Goal: Information Seeking & Learning: Learn about a topic

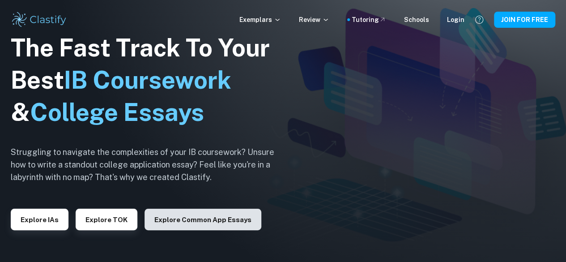
click at [163, 219] on button "Explore Common App essays" at bounding box center [203, 218] width 117 height 21
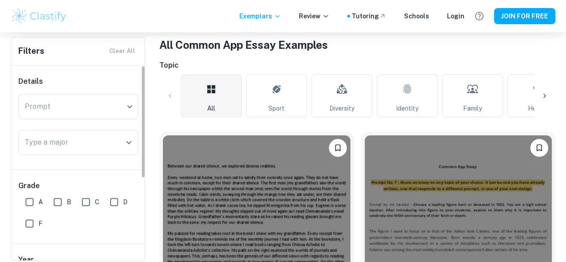
scroll to position [178, 0]
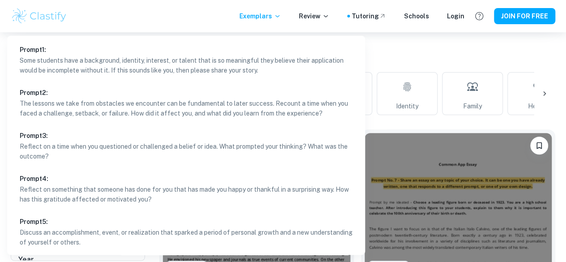
click at [383, 55] on div at bounding box center [283, 131] width 566 height 262
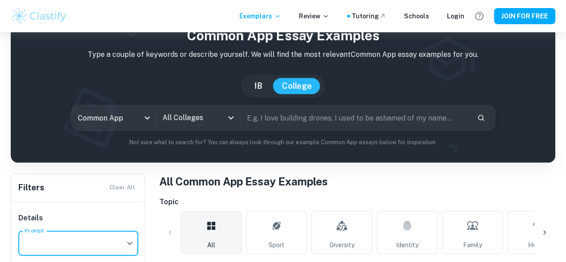
scroll to position [32, 0]
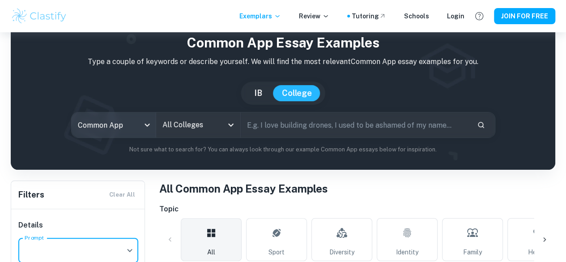
click at [157, 122] on body "We value your privacy We use cookies to enhance your browsing experience, serve…" at bounding box center [283, 131] width 566 height 262
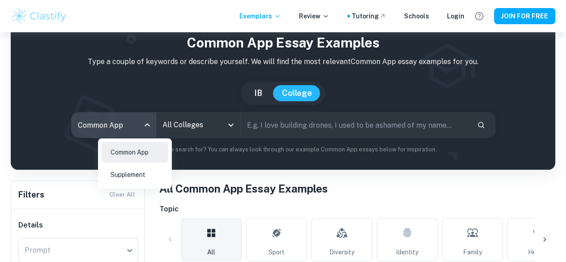
click at [134, 178] on li "Supplement" at bounding box center [135, 174] width 67 height 21
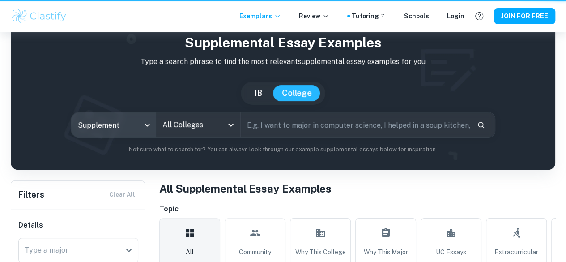
type input "supplement"
click at [203, 129] on div at bounding box center [283, 131] width 566 height 262
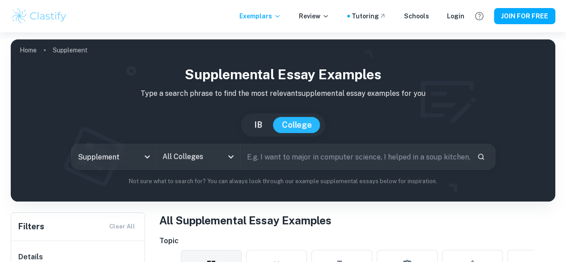
click at [204, 154] on input "All Colleges" at bounding box center [191, 156] width 63 height 17
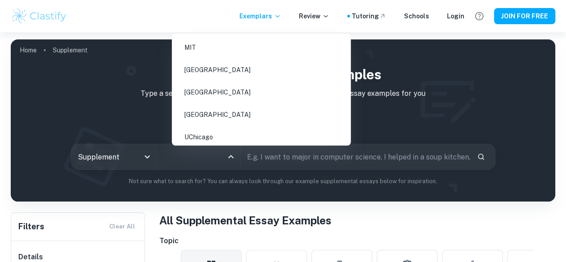
click at [215, 71] on li "[GEOGRAPHIC_DATA]" at bounding box center [261, 70] width 172 height 21
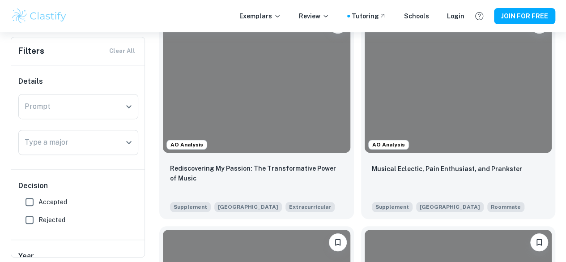
click at [30, 201] on input "Accepted" at bounding box center [30, 202] width 18 height 18
checkbox input "true"
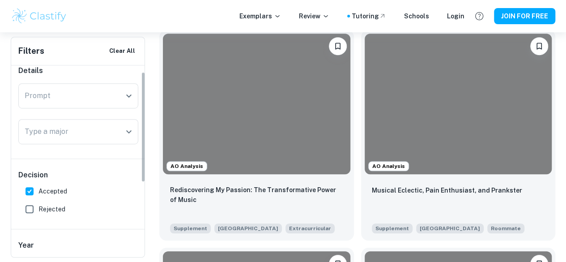
scroll to position [12, 0]
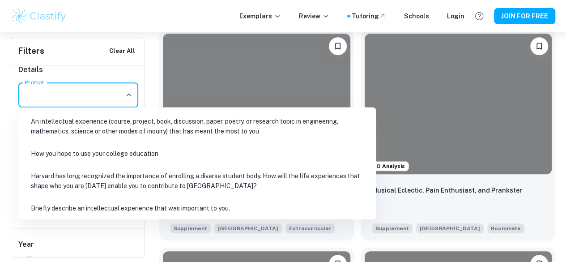
click at [115, 95] on input "Prompt" at bounding box center [71, 94] width 98 height 17
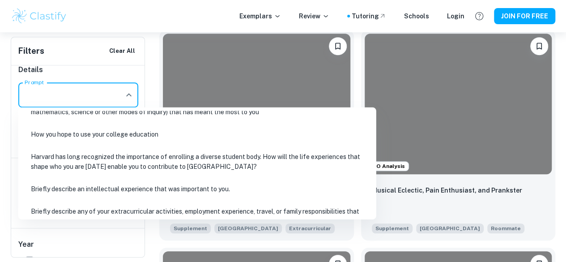
scroll to position [19, 0]
click at [166, 134] on li "How you hope to use your college education" at bounding box center [197, 134] width 351 height 21
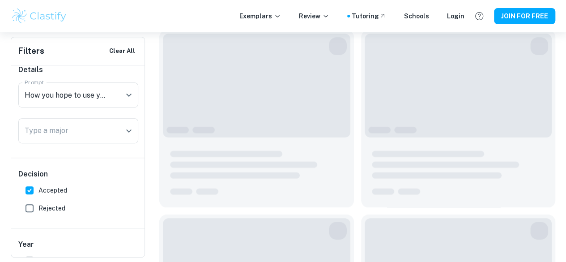
scroll to position [170, 0]
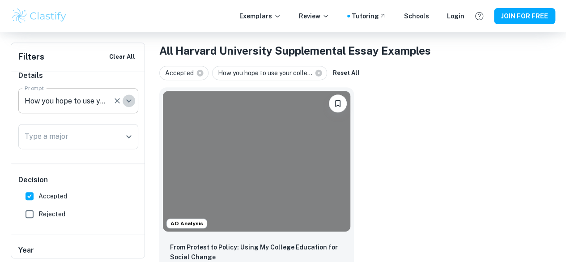
click at [132, 98] on icon "Open" at bounding box center [128, 100] width 11 height 11
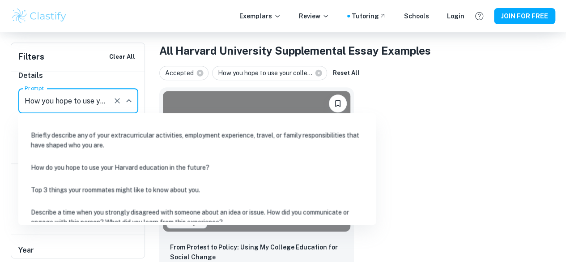
scroll to position [102, 0]
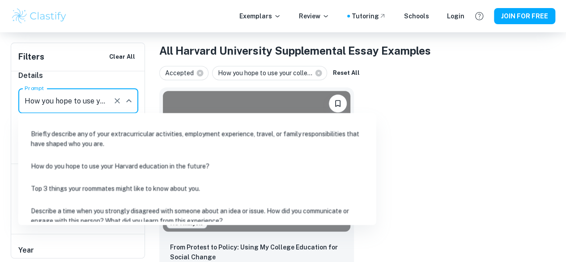
click at [150, 166] on li "How do you hope to use your Harvard education in the future?" at bounding box center [197, 166] width 351 height 21
type input "How do you hope to use your Harvard education in the future?"
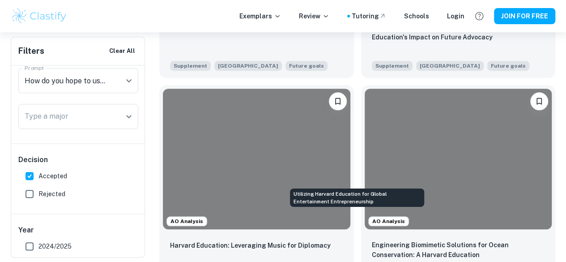
scroll to position [409, 0]
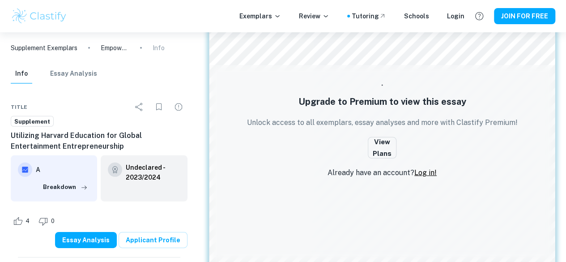
scroll to position [1268, 0]
